Goal: Information Seeking & Learning: Learn about a topic

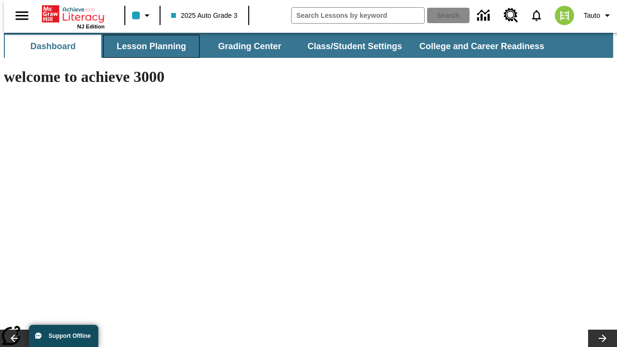
click at [147, 46] on button "Lesson Planning" at bounding box center [151, 46] width 96 height 23
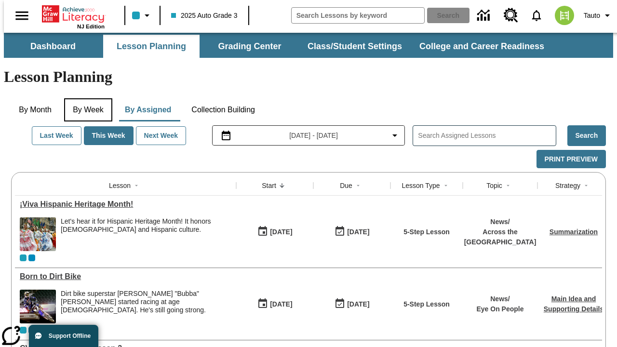
click at [86, 98] on button "By Week" at bounding box center [88, 109] width 48 height 23
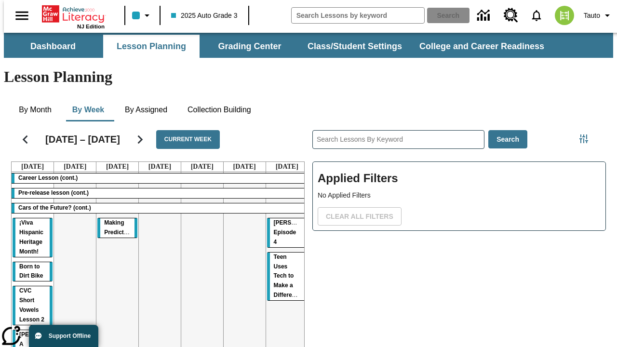
scroll to position [0, 0]
